Goal: Task Accomplishment & Management: Use online tool/utility

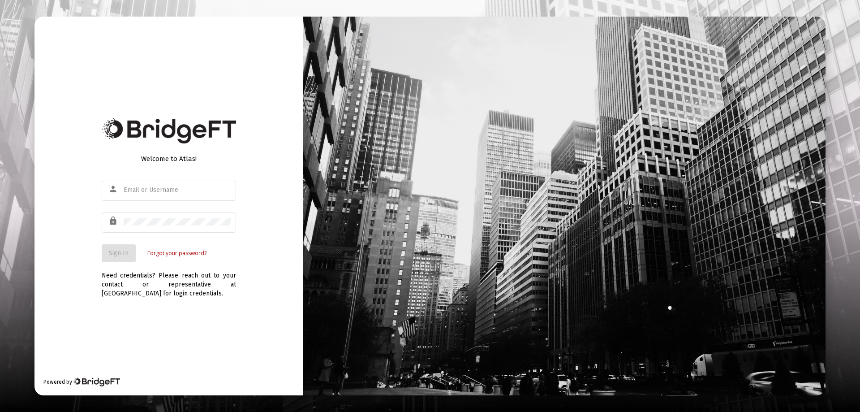
type input "[EMAIL_ADDRESS][DOMAIN_NAME]"
click at [112, 252] on div "Welcome to Atlas! person [EMAIL_ADDRESS][DOMAIN_NAME] lock Sign In Forgot your …" at bounding box center [168, 206] width 269 height 379
click at [118, 249] on span "Sign In" at bounding box center [119, 253] width 20 height 8
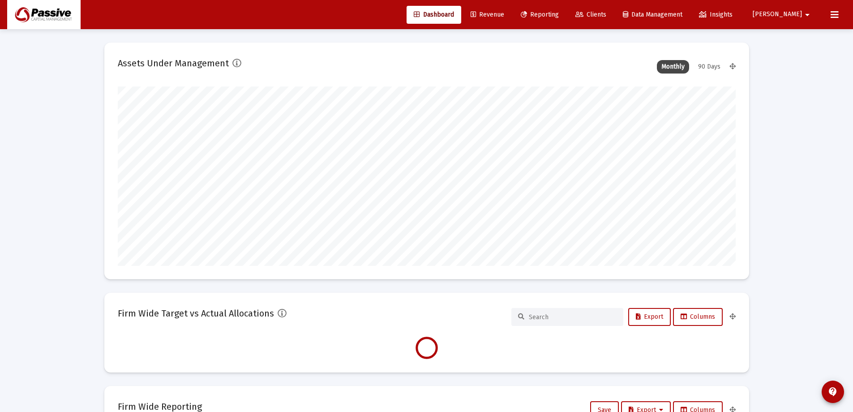
type input "[DATE]"
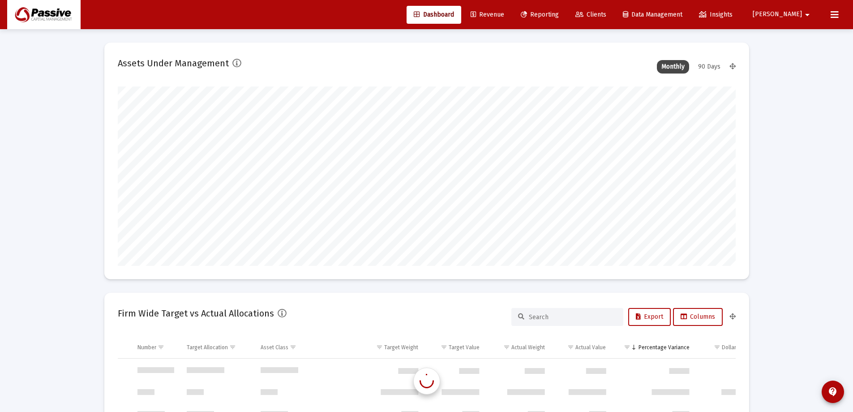
scroll to position [430, 0]
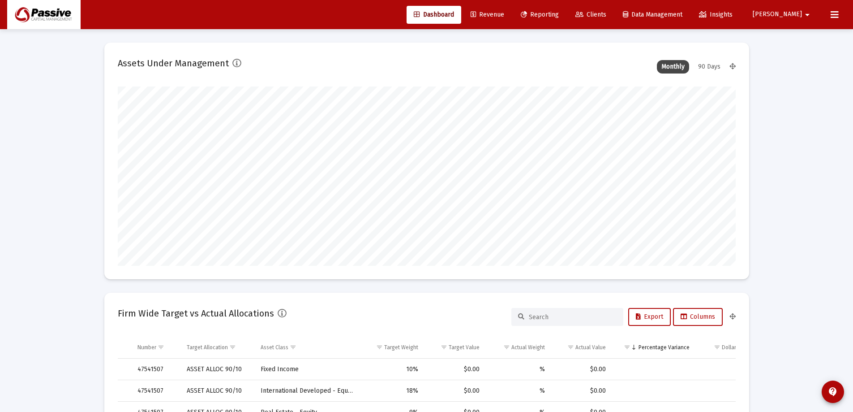
click at [559, 13] on span "Reporting" at bounding box center [540, 15] width 38 height 8
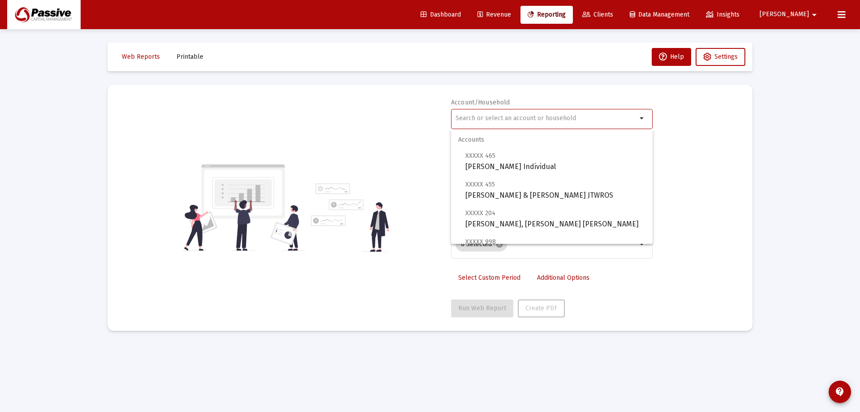
click at [495, 121] on input "text" at bounding box center [546, 118] width 181 height 7
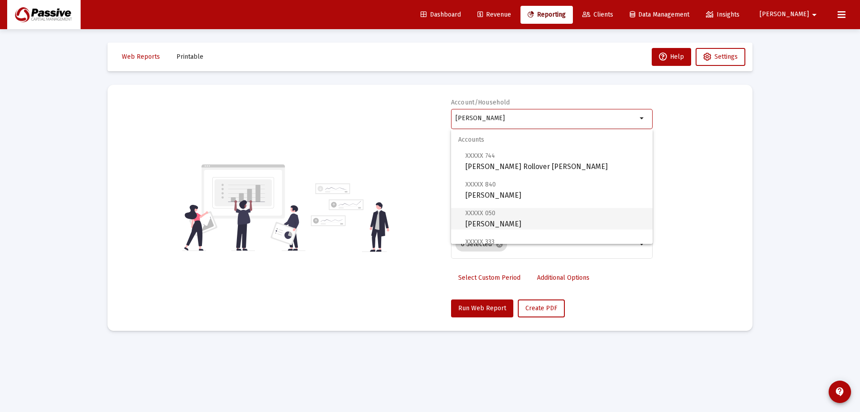
click at [566, 224] on span "XXXXX 050 [PERSON_NAME]" at bounding box center [555, 218] width 180 height 22
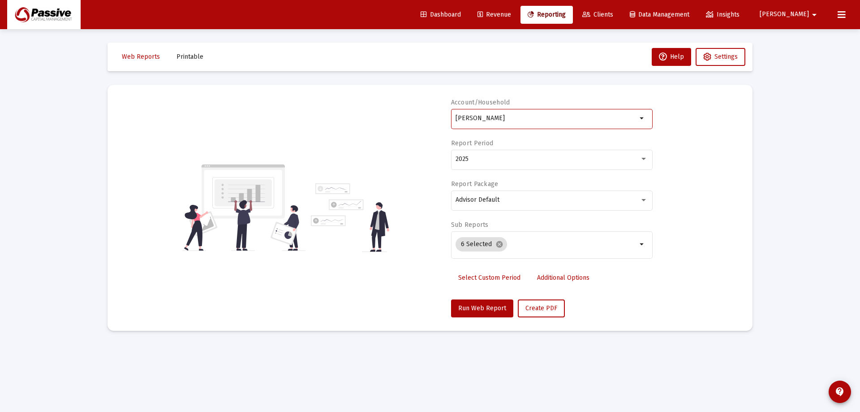
click at [468, 320] on mat-card "Account/[PERSON_NAME] Individual arrow_drop_down Report Period 2025 Report Pack…" at bounding box center [430, 208] width 645 height 246
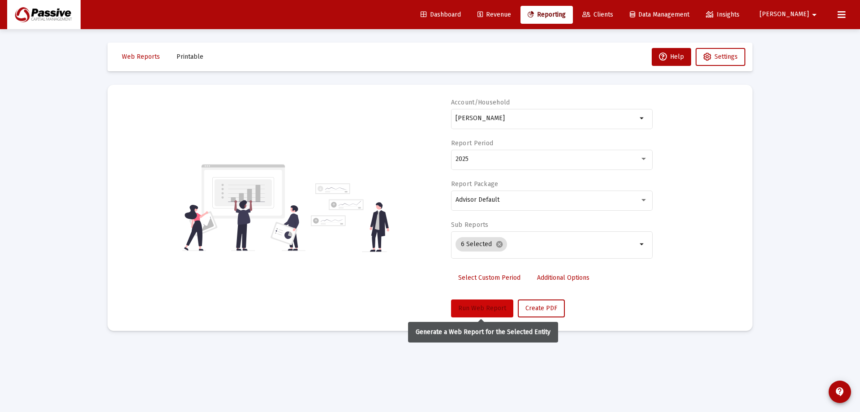
click at [481, 308] on span "Run Web Report" at bounding box center [482, 308] width 48 height 8
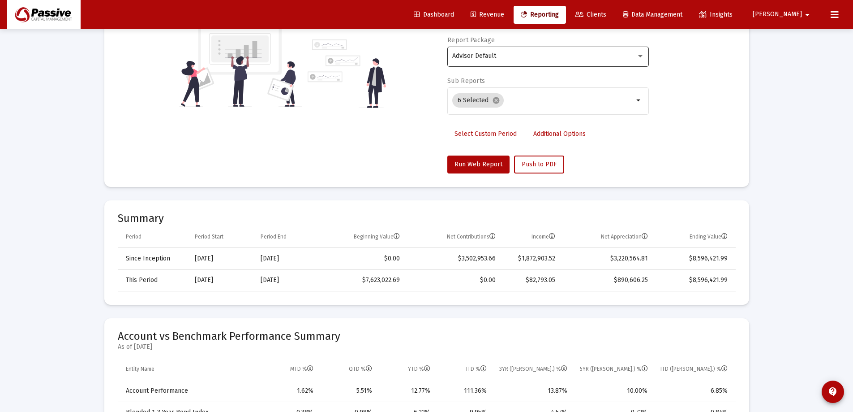
scroll to position [45, 0]
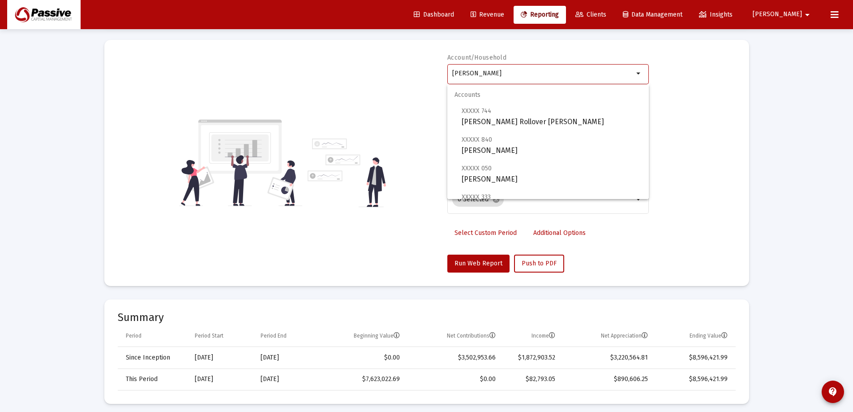
click at [559, 72] on input "[PERSON_NAME]" at bounding box center [542, 73] width 181 height 7
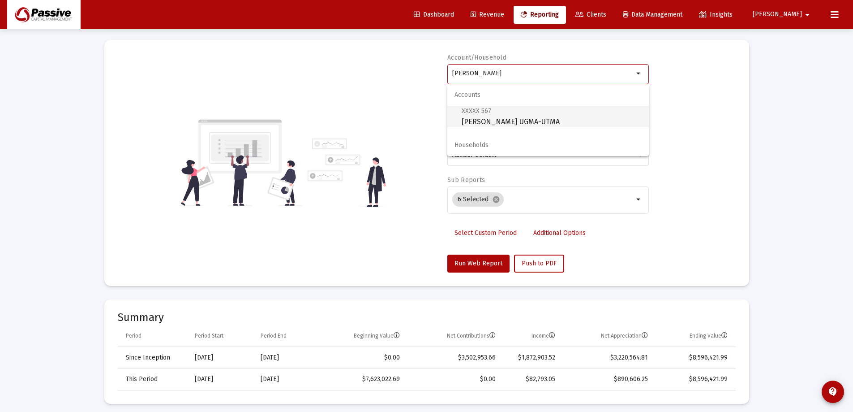
click at [564, 112] on span "XXXXX 567 [GEOGRAPHIC_DATA][PERSON_NAME] UGMA-UTMA" at bounding box center [552, 116] width 180 height 22
type input "[PERSON_NAME] UGMA-UTMA"
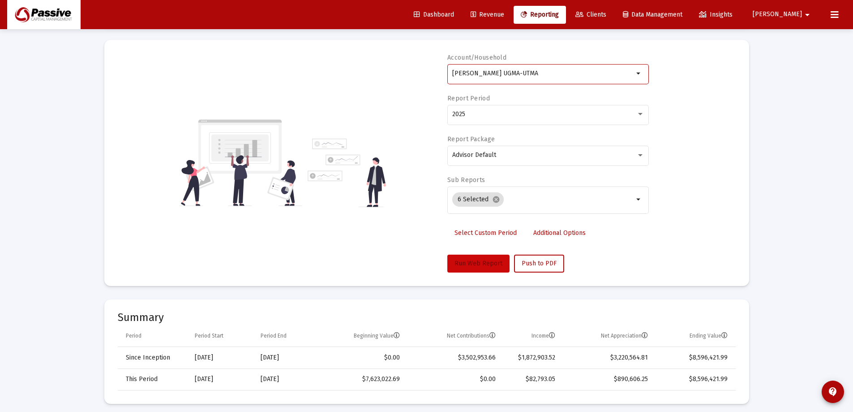
click at [489, 259] on button "Run Web Report" at bounding box center [479, 263] width 62 height 18
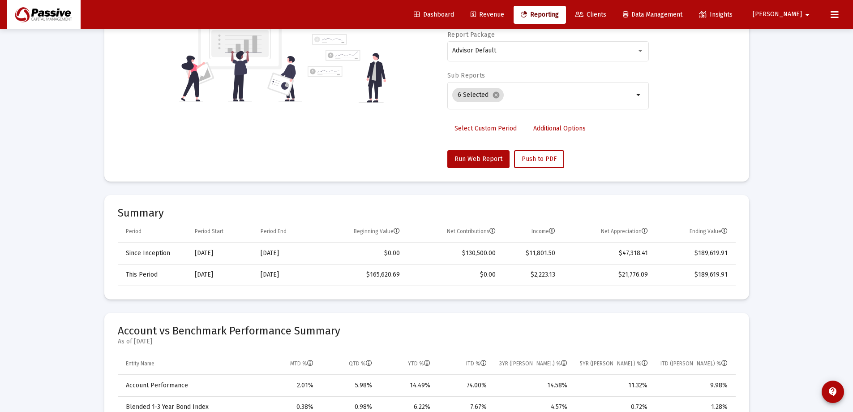
scroll to position [224, 0]
